Goal: Information Seeking & Learning: Understand process/instructions

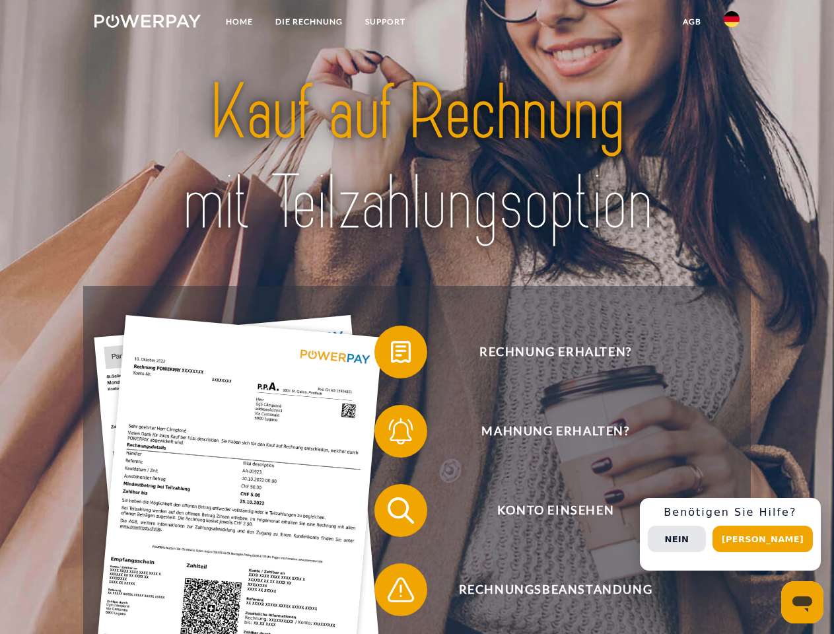
click at [147, 23] on img at bounding box center [147, 21] width 106 height 13
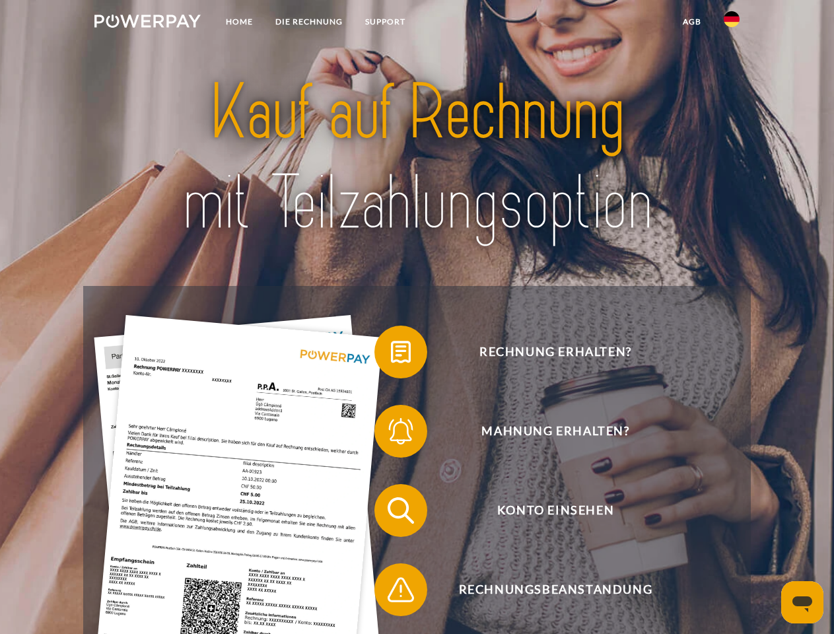
click at [732, 23] on img at bounding box center [732, 19] width 16 height 16
click at [692, 22] on link "agb" at bounding box center [692, 22] width 41 height 24
click at [391, 355] on span at bounding box center [381, 352] width 66 height 66
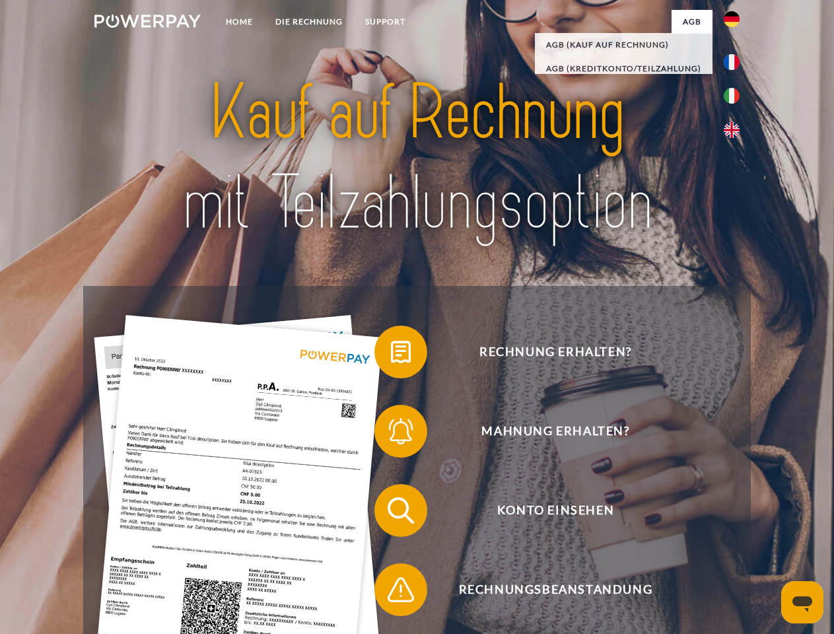
click at [391, 434] on span at bounding box center [381, 431] width 66 height 66
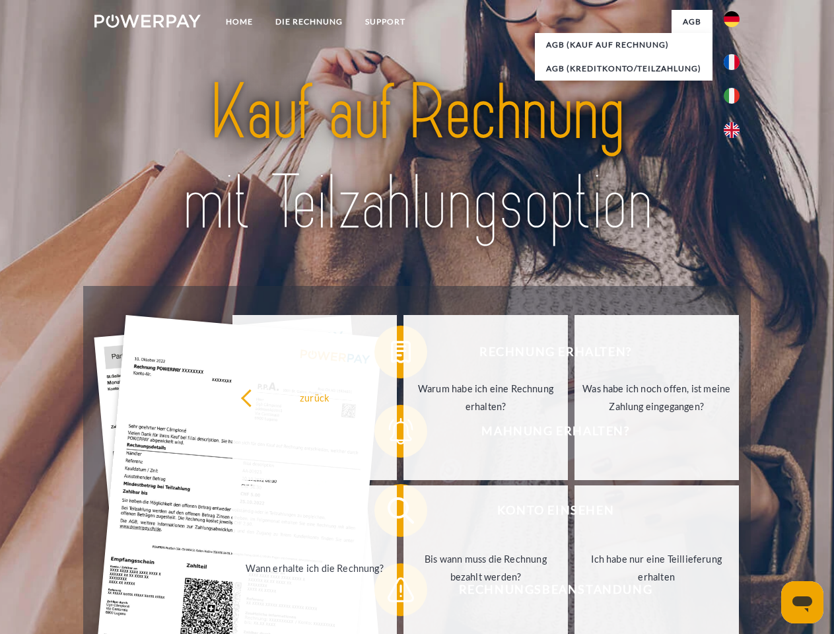
click at [404, 513] on link "Bis wann muss die Rechnung bezahlt werden?" at bounding box center [486, 568] width 165 height 165
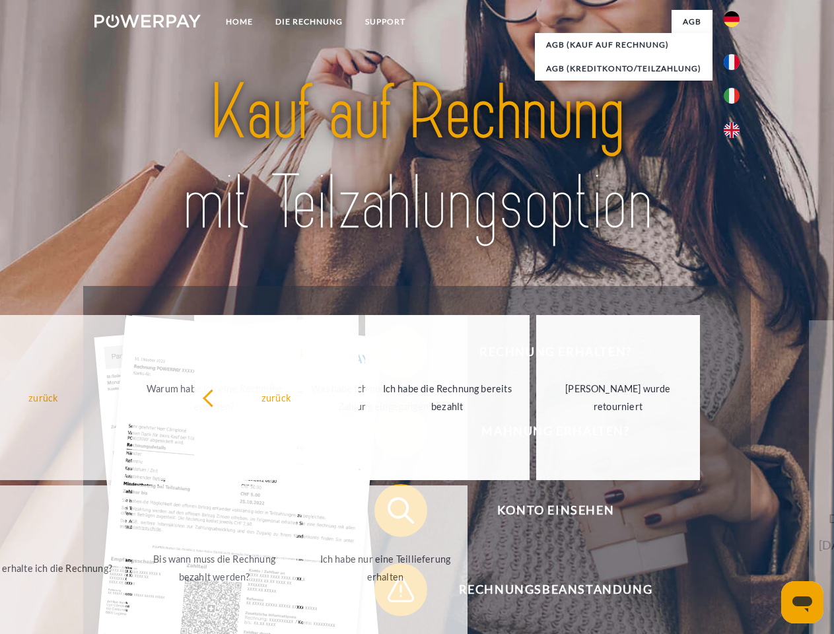
click at [391, 593] on span at bounding box center [381, 590] width 66 height 66
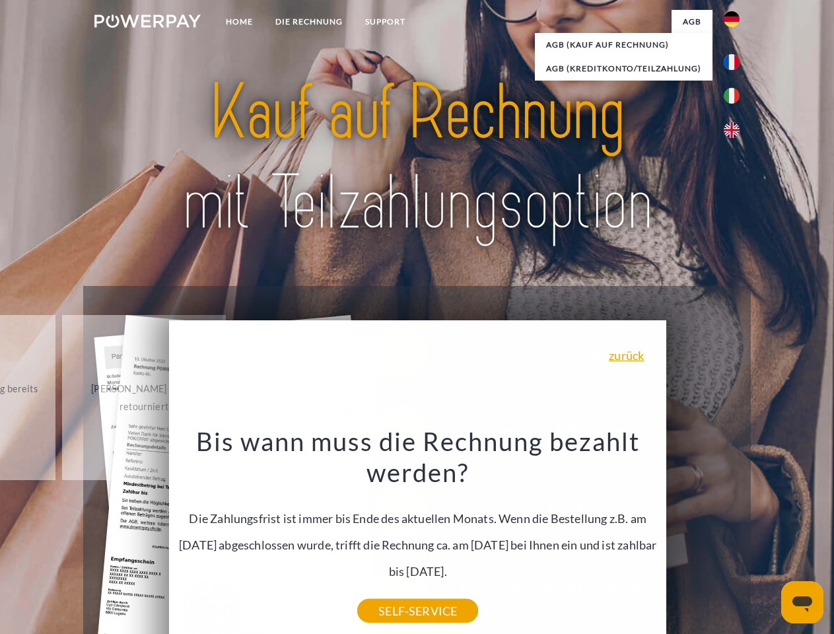
click at [735, 535] on div "Rechnung erhalten? Mahnung erhalten? Konto einsehen" at bounding box center [416, 550] width 667 height 529
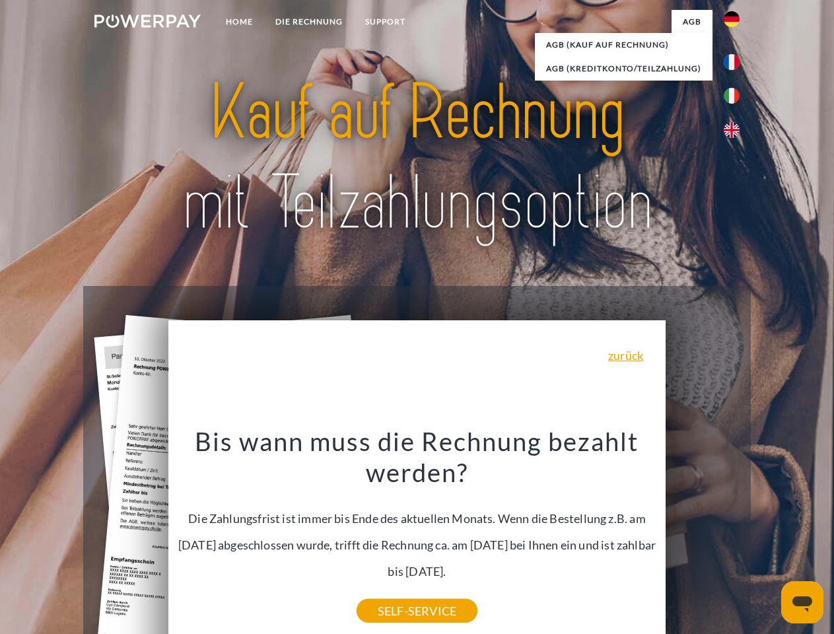
click at [703, 537] on span "Konto einsehen" at bounding box center [556, 510] width 324 height 53
click at [768, 539] on header "Home DIE RECHNUNG SUPPORT" at bounding box center [417, 456] width 834 height 912
